Goal: Navigation & Orientation: Find specific page/section

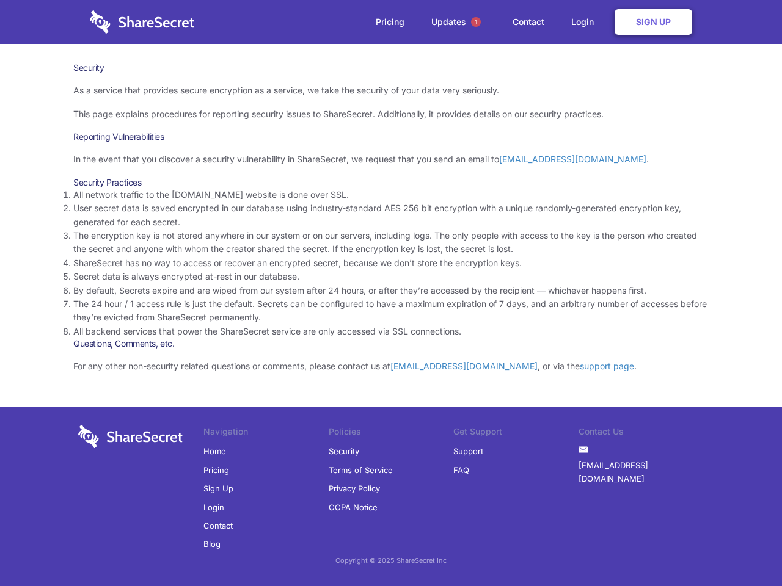
click at [391, 293] on li "By default, Secrets expire and are wiped from our system after 24 hours, or aft…" at bounding box center [390, 290] width 635 height 13
click at [476, 22] on span "1" at bounding box center [476, 22] width 10 height 10
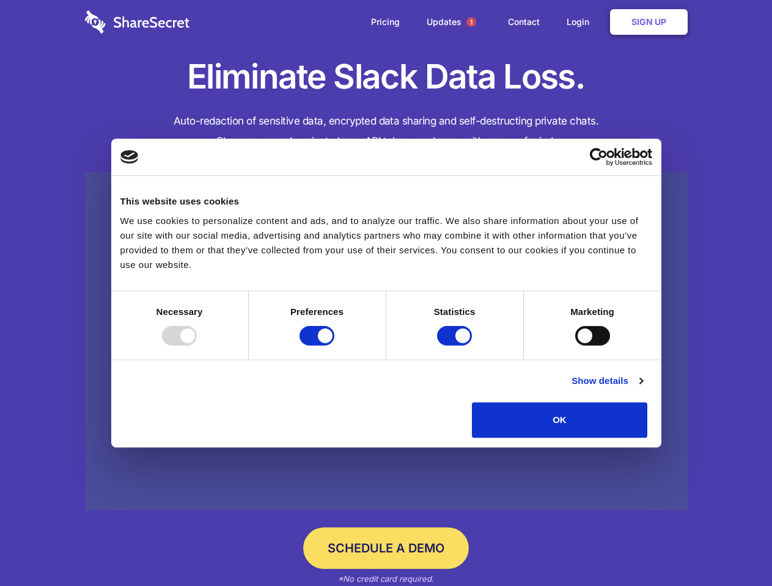
click at [197, 346] on div at bounding box center [179, 336] width 35 height 20
click at [334, 346] on input "Preferences" at bounding box center [316, 336] width 35 height 20
checkbox input "false"
click at [456, 346] on input "Statistics" at bounding box center [454, 336] width 35 height 20
checkbox input "false"
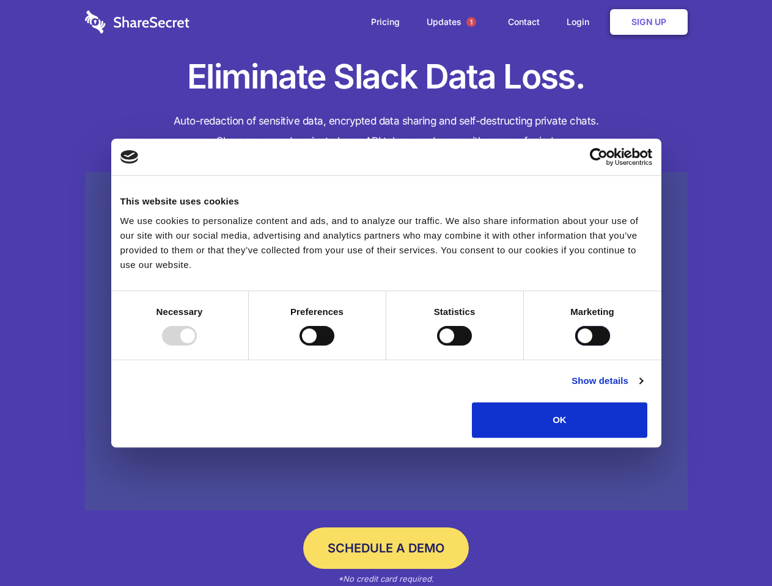
click at [575, 346] on input "Marketing" at bounding box center [592, 336] width 35 height 20
checkbox input "true"
click at [642, 389] on link "Show details" at bounding box center [606, 381] width 71 height 15
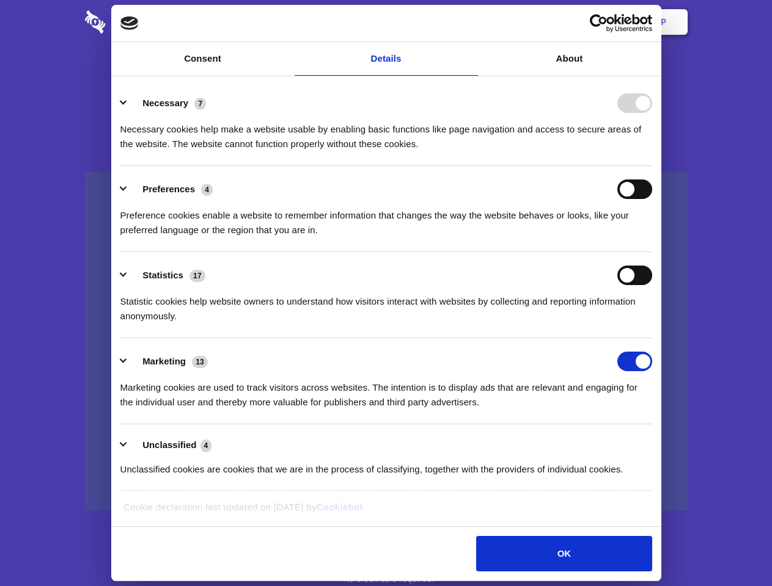
click at [652, 338] on li "Statistics 17 Statistic cookies help website owners to understand how visitors …" at bounding box center [385, 295] width 531 height 86
click at [470, 22] on span "1" at bounding box center [471, 22] width 10 height 10
